Goal: Task Accomplishment & Management: Use online tool/utility

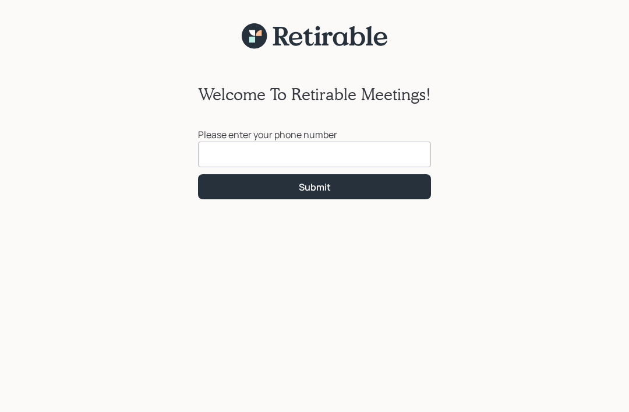
click at [245, 166] on input at bounding box center [314, 154] width 233 height 26
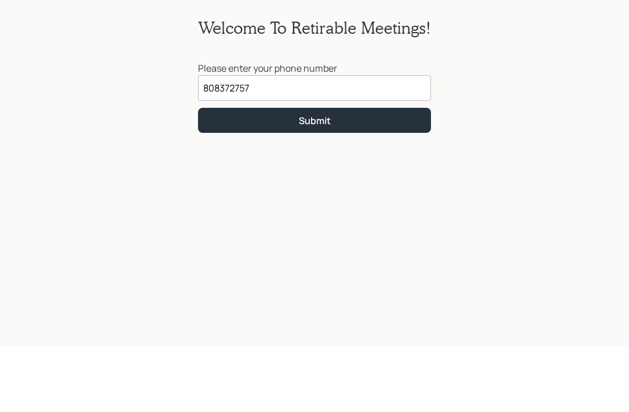
type input "(808) 372-7577"
click at [324, 180] on div "Submit" at bounding box center [315, 186] width 32 height 13
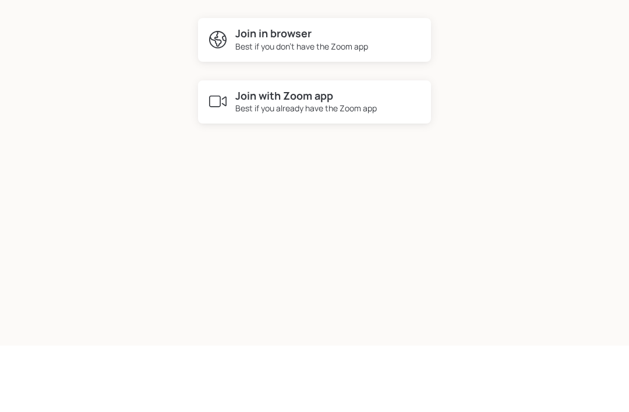
scroll to position [52, 0]
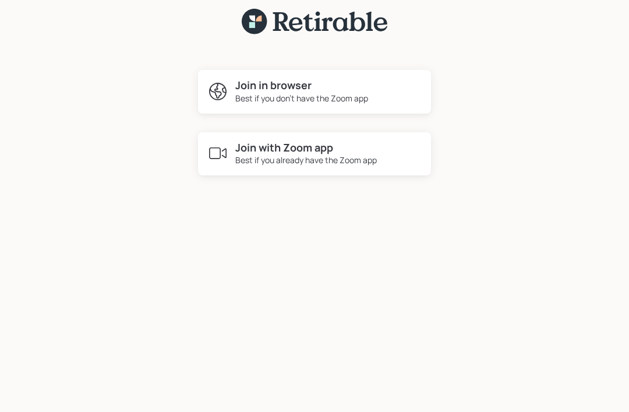
click at [351, 92] on div "Best if you don't have the Zoom app" at bounding box center [301, 98] width 133 height 12
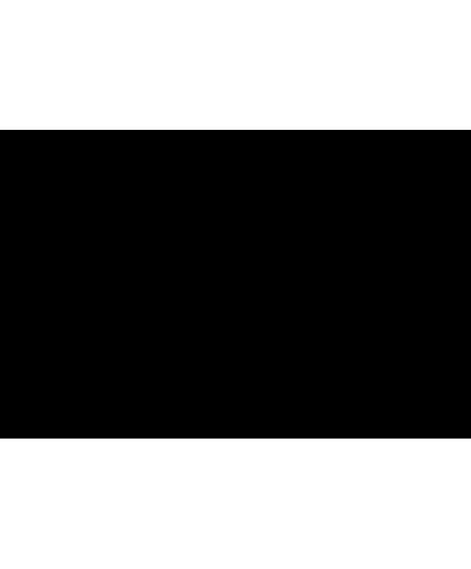
scroll to position [0, 0]
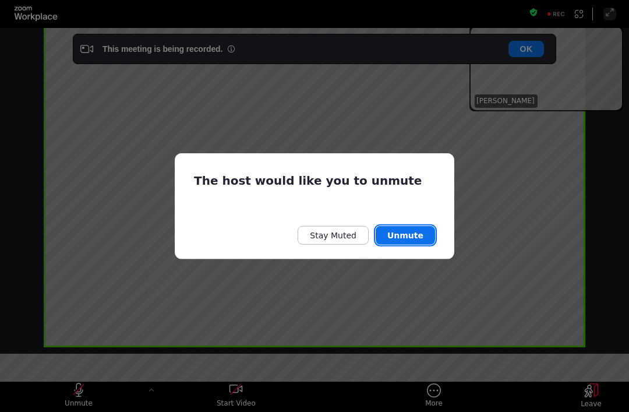
click at [410, 240] on button "Unmute" at bounding box center [404, 235] width 59 height 19
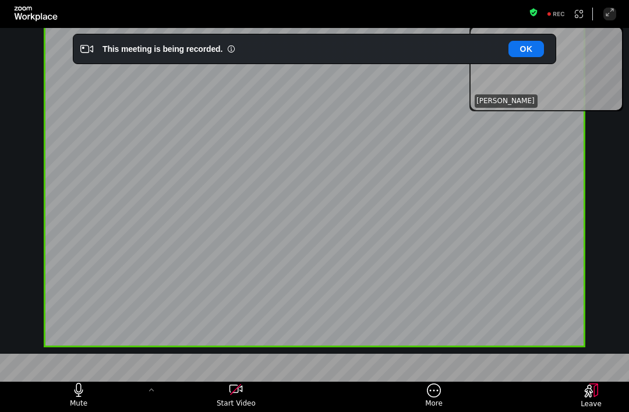
click at [607, 109] on div "Treva Nostdahl" at bounding box center [546, 68] width 148 height 83
click at [610, 13] on icon "Enter Full Screen" at bounding box center [609, 12] width 9 height 9
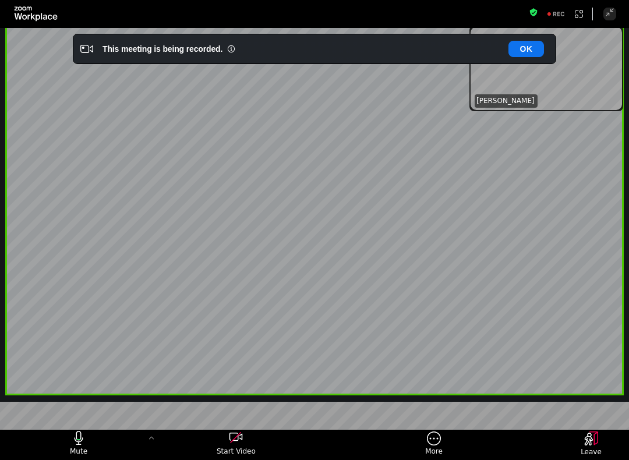
click at [0, 0] on div "Exit Fullscreen" at bounding box center [0, 0] width 0 height 0
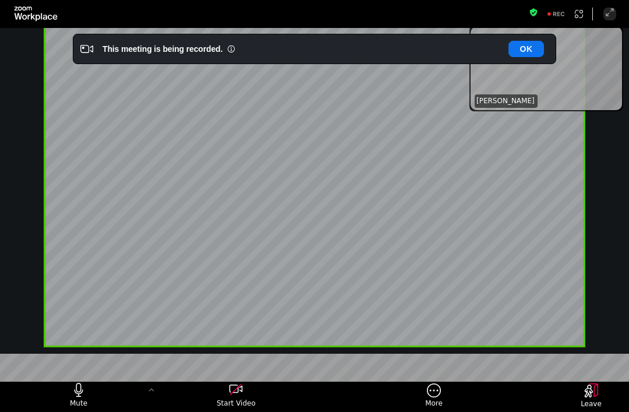
click at [0, 0] on div "Fullscreen" at bounding box center [0, 0] width 0 height 0
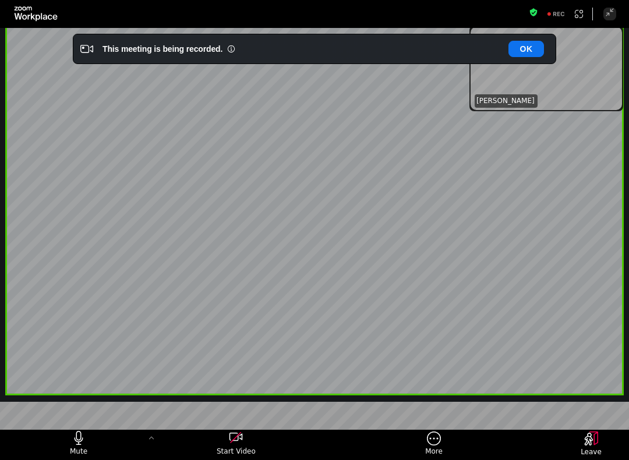
click at [0, 0] on div "Exit Fullscreen" at bounding box center [0, 0] width 0 height 0
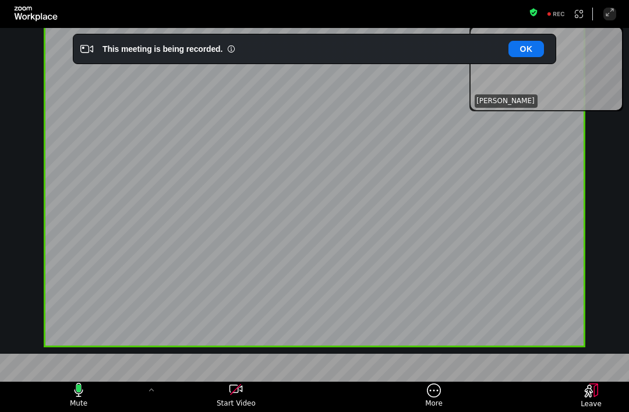
click at [0, 0] on div "Fullscreen" at bounding box center [0, 0] width 0 height 0
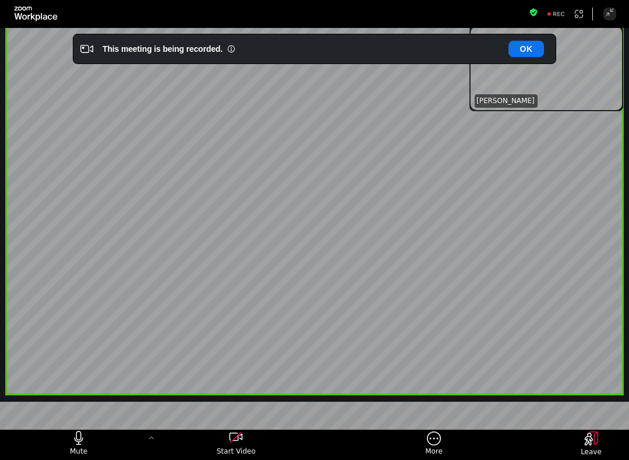
click at [0, 0] on div "Exit Fullscreen" at bounding box center [0, 0] width 0 height 0
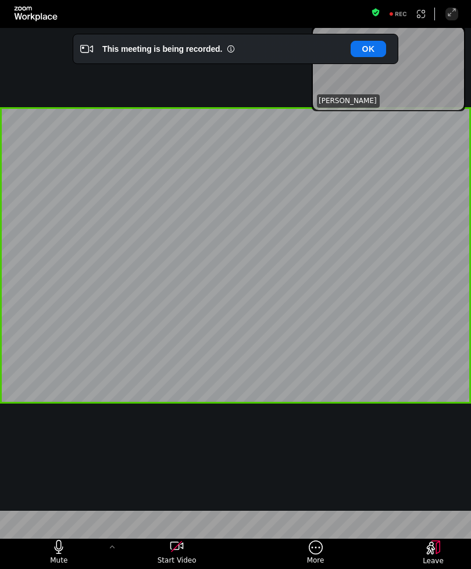
click at [0, 0] on div "Fullscreen" at bounding box center [0, 0] width 0 height 0
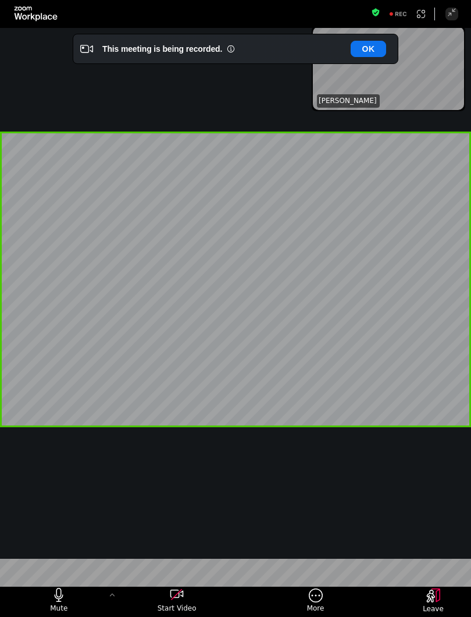
click at [0, 0] on div "Exit Fullscreen" at bounding box center [0, 0] width 0 height 0
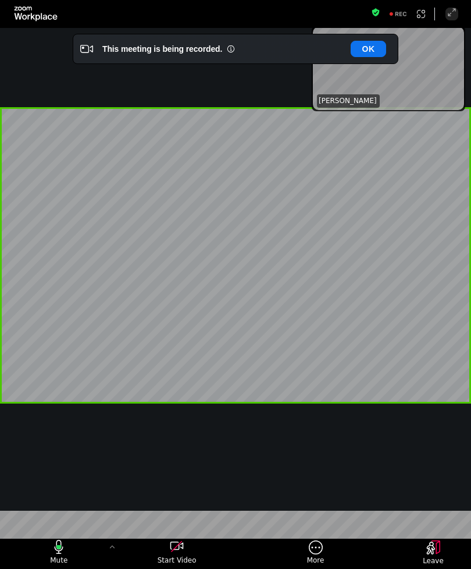
click at [449, 12] on icon "Enter Full Screen" at bounding box center [452, 12] width 9 height 9
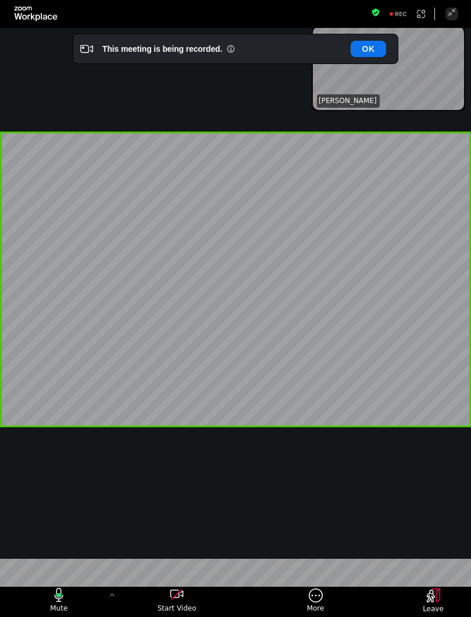
click at [453, 12] on icon "Exit Full Screen" at bounding box center [452, 12] width 7 height 7
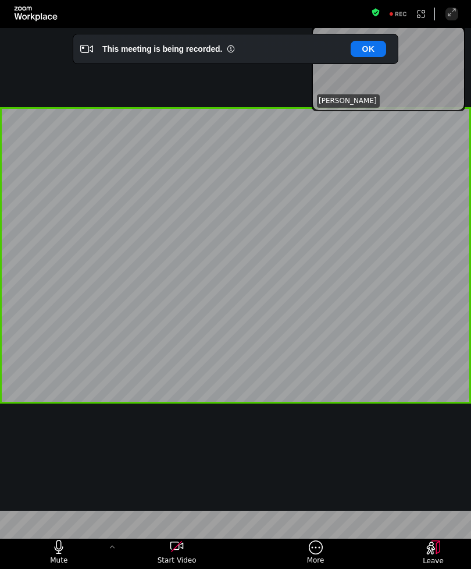
click at [453, 15] on icon "Enter Full Screen" at bounding box center [452, 12] width 9 height 9
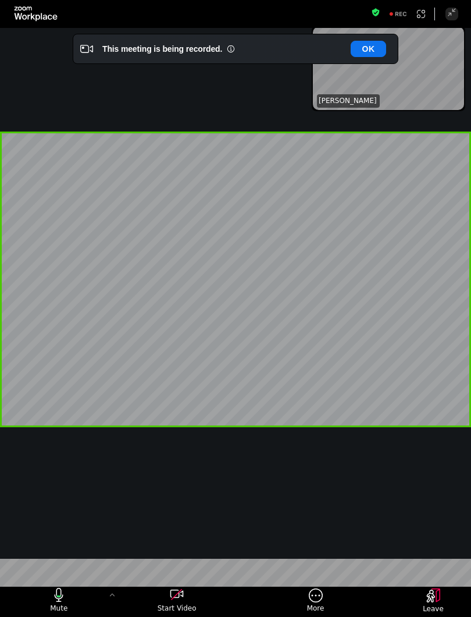
click at [453, 19] on button "Exit Fullscreen" at bounding box center [452, 14] width 13 height 13
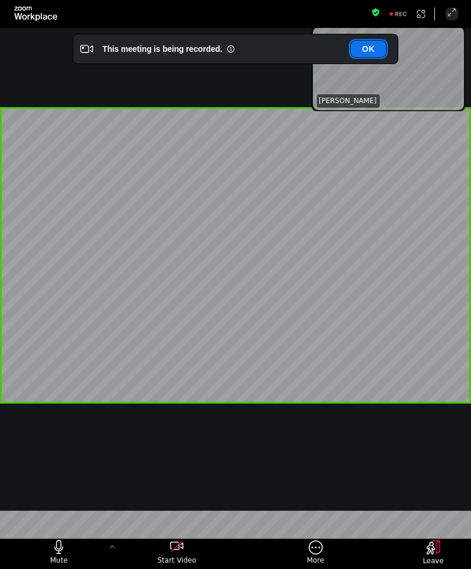
click at [376, 47] on button "OK" at bounding box center [369, 49] width 36 height 16
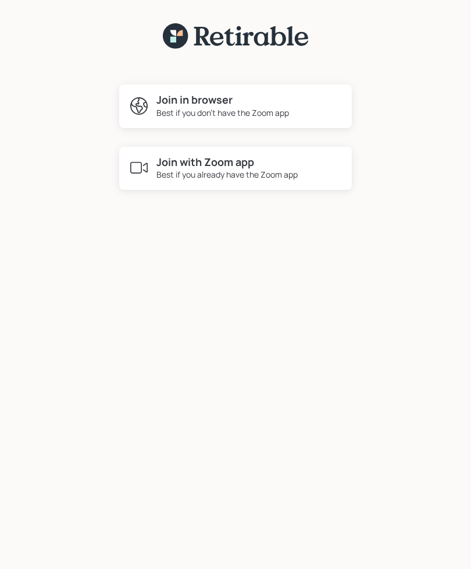
click at [229, 176] on div "Best if you already have the Zoom app" at bounding box center [227, 174] width 141 height 12
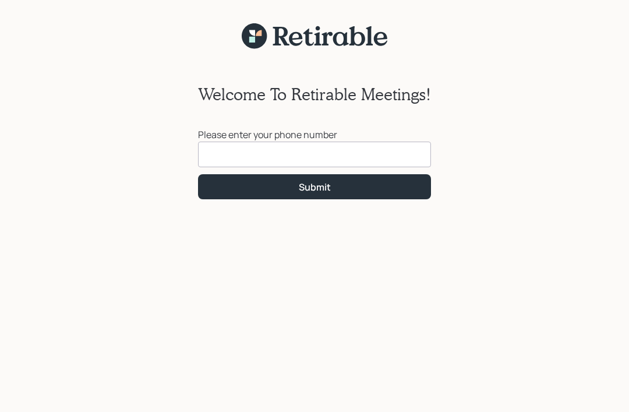
click at [213, 159] on input at bounding box center [314, 154] width 233 height 26
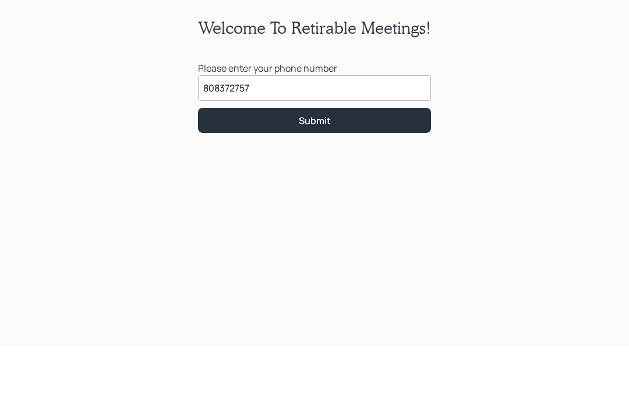
type input "[PHONE_NUMBER]"
click at [320, 180] on div "Submit" at bounding box center [315, 186] width 32 height 13
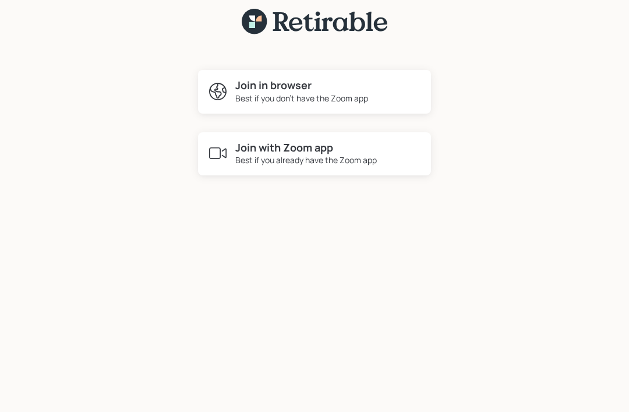
click at [312, 79] on h4 "Join in browser" at bounding box center [301, 85] width 133 height 13
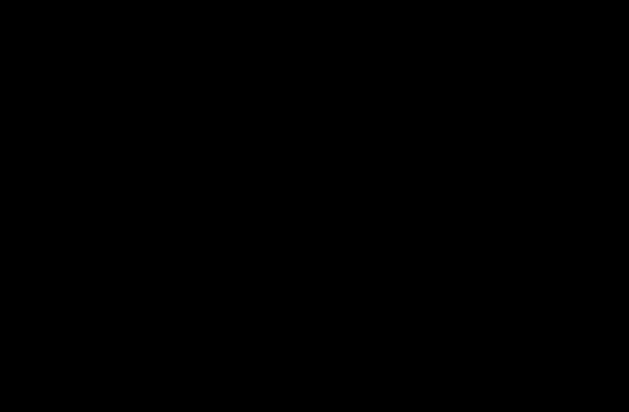
scroll to position [0, 0]
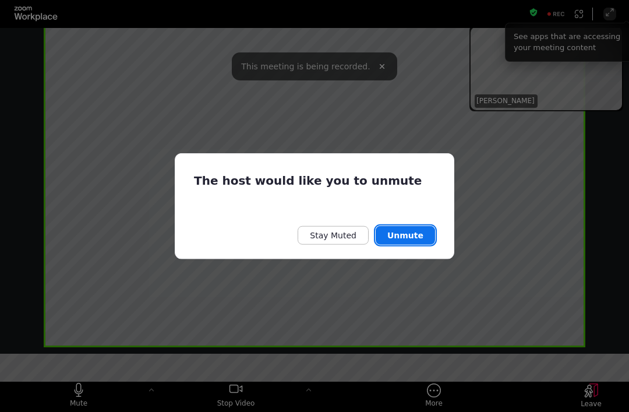
click at [406, 236] on button "Unmute" at bounding box center [404, 235] width 59 height 19
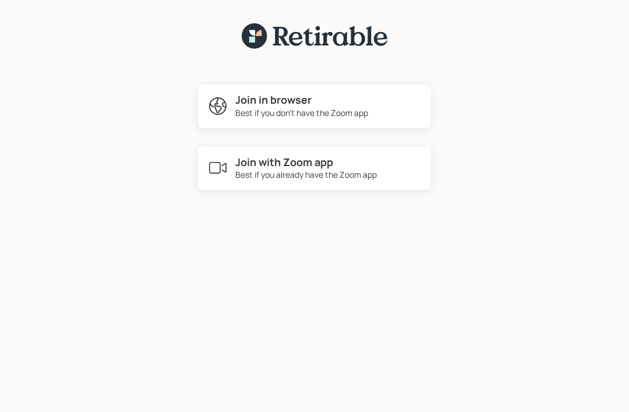
click at [302, 113] on div "Best if you don't have the Zoom app" at bounding box center [301, 113] width 133 height 12
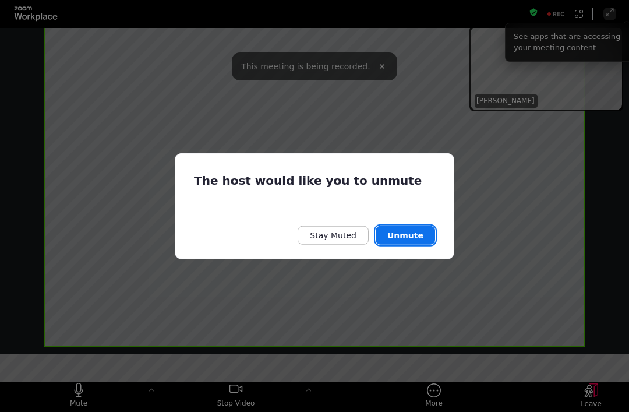
click at [405, 238] on button "Unmute" at bounding box center [404, 235] width 59 height 19
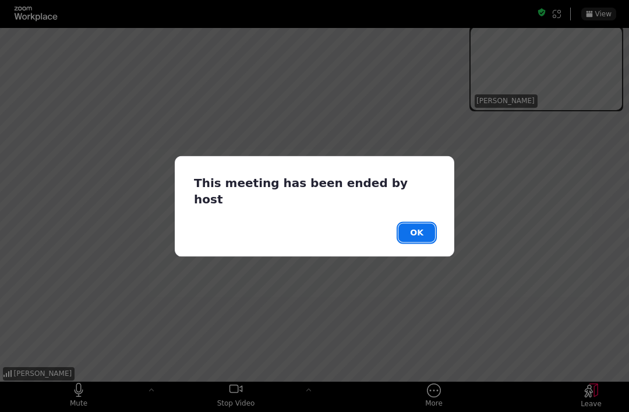
click at [414, 233] on button "OK" at bounding box center [416, 232] width 37 height 19
